Goal: Complete application form

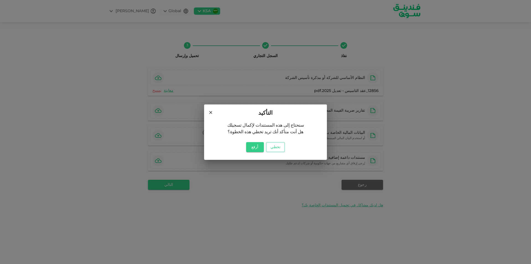
click at [275, 145] on button "تخطي" at bounding box center [275, 147] width 19 height 10
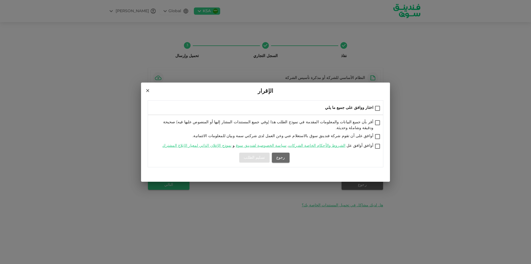
click at [378, 110] on input "اختار ووافق على جميع ما يلي" at bounding box center [377, 108] width 8 height 7
checkbox input "true"
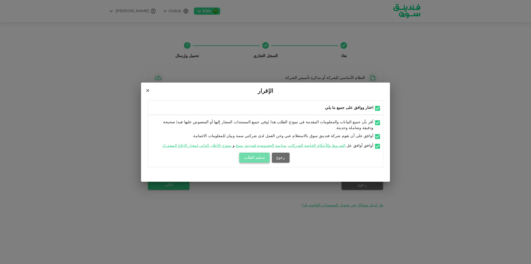
click at [262, 156] on button "تسليم الطلب" at bounding box center [254, 157] width 30 height 10
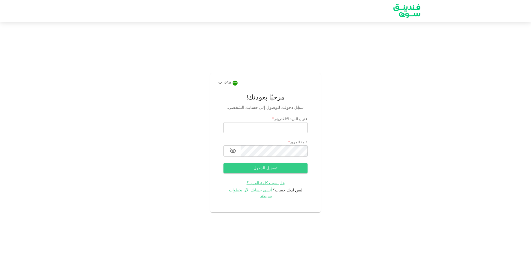
type input "[EMAIL_ADDRESS][DOMAIN_NAME]"
click at [272, 177] on form "عنوان البريد الالكتروني * email [EMAIL_ADDRESS][DOMAIN_NAME] email كلمة المرور …" at bounding box center [265, 157] width 84 height 82
click at [272, 171] on button "تسجيل الدخول" at bounding box center [265, 168] width 84 height 10
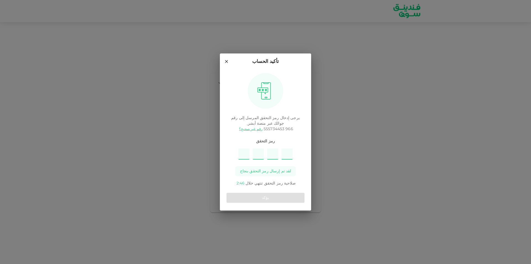
type input "7"
type input "9"
type input "2"
type input "8"
click at [296, 194] on button "يؤكد" at bounding box center [266, 197] width 78 height 10
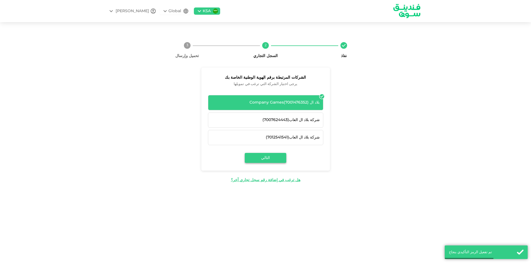
click at [276, 156] on button "التالي" at bounding box center [265, 158] width 41 height 10
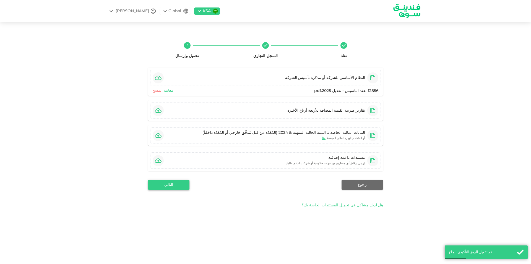
click at [174, 188] on button "التالي" at bounding box center [168, 184] width 41 height 10
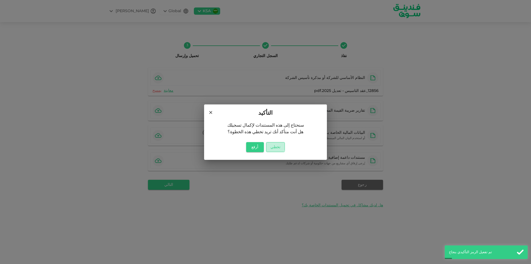
click at [270, 145] on button "تخطي" at bounding box center [275, 147] width 19 height 10
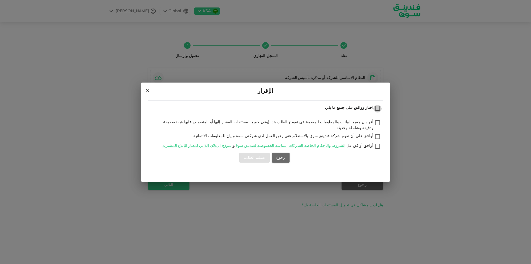
click at [378, 111] on input "اختار ووافق على جميع ما يلي" at bounding box center [377, 108] width 8 height 7
checkbox input "true"
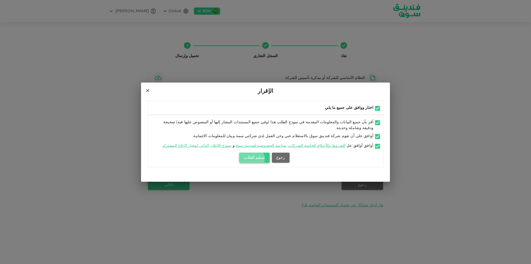
click at [254, 156] on button "تسليم الطلب" at bounding box center [254, 157] width 30 height 10
